Goal: Navigation & Orientation: Find specific page/section

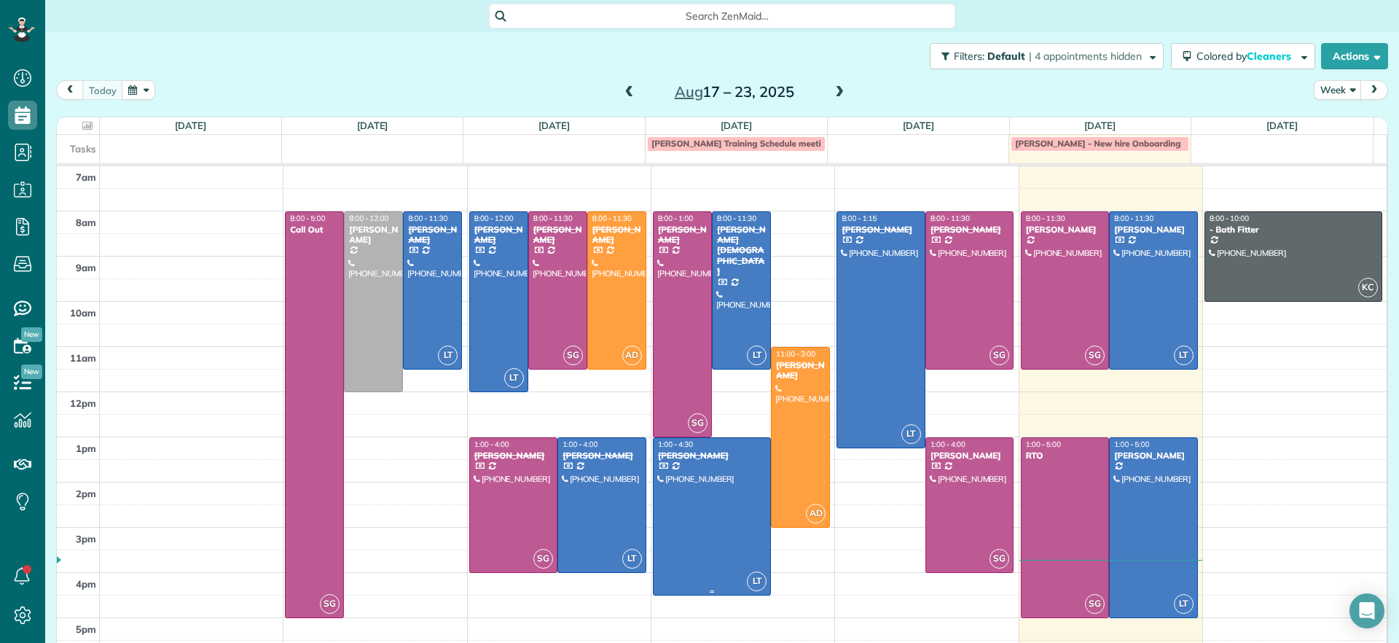
scroll to position [7, 7]
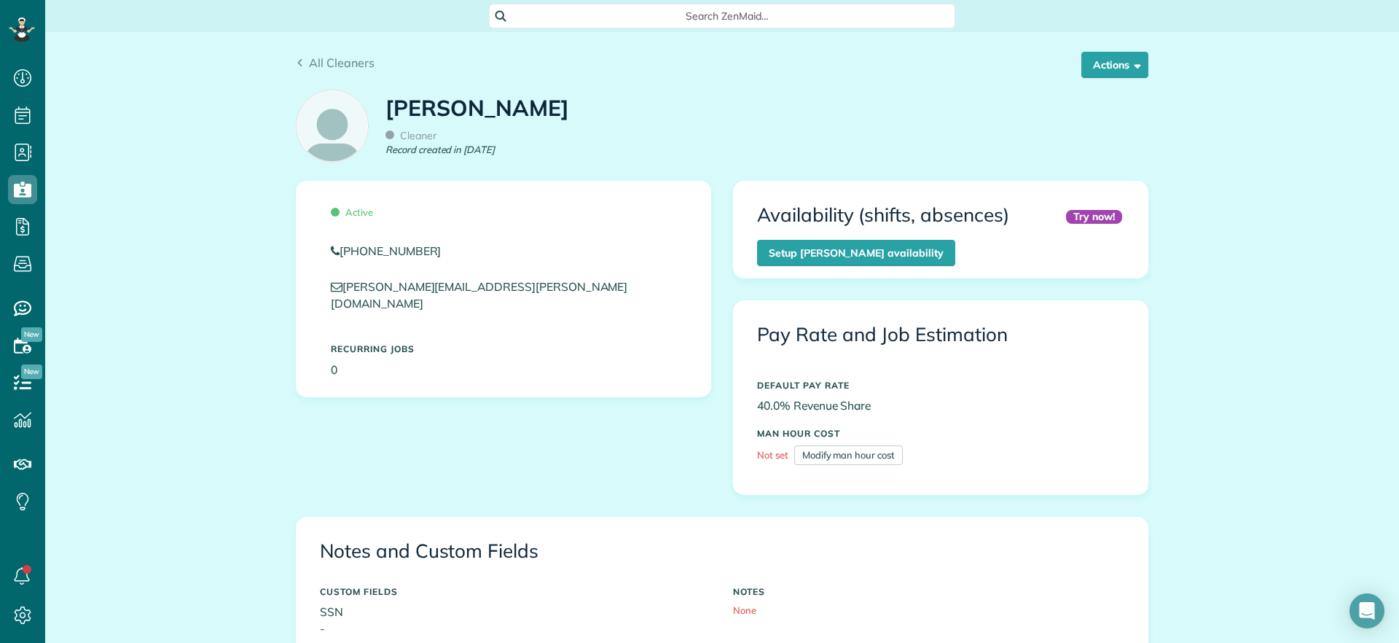
scroll to position [7, 7]
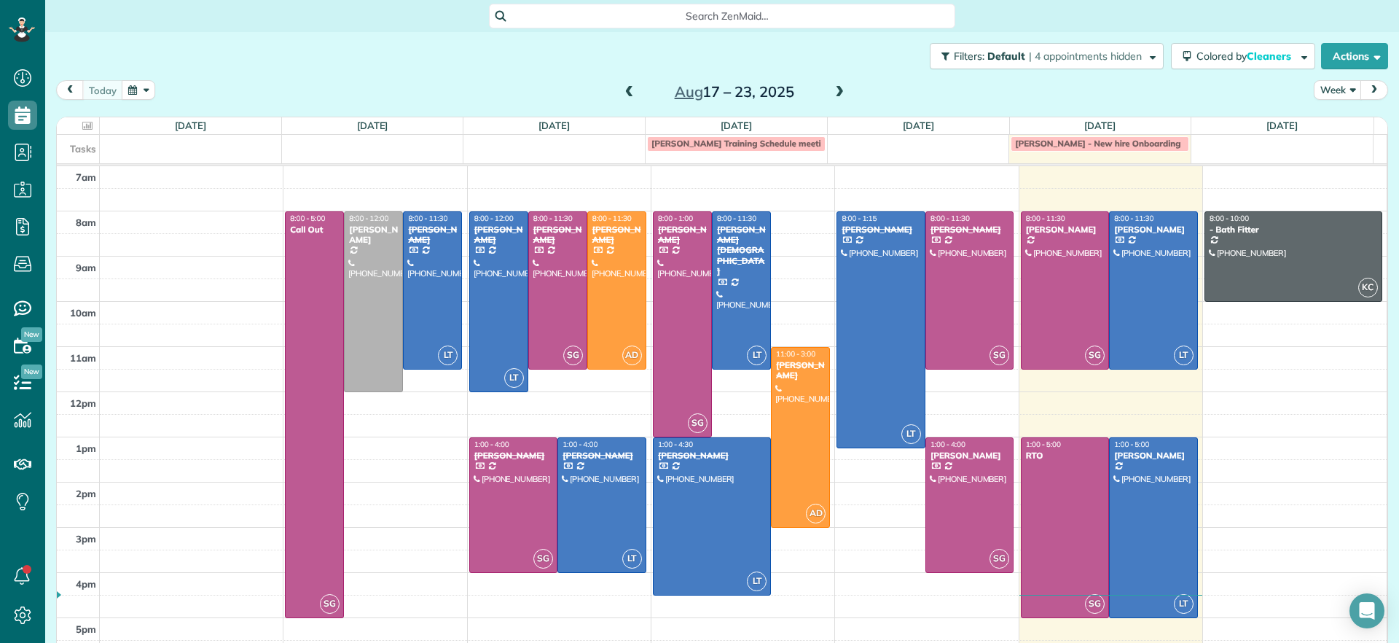
scroll to position [7, 7]
